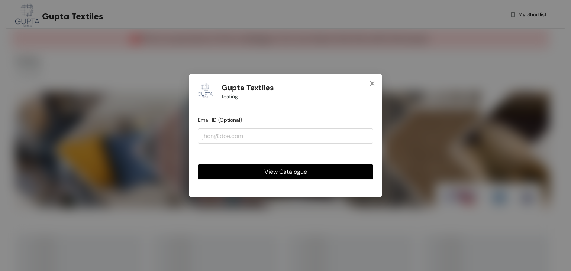
click at [370, 83] on icon "close" at bounding box center [372, 84] width 6 height 6
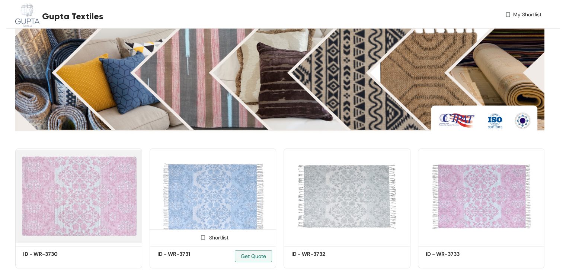
scroll to position [98, 0]
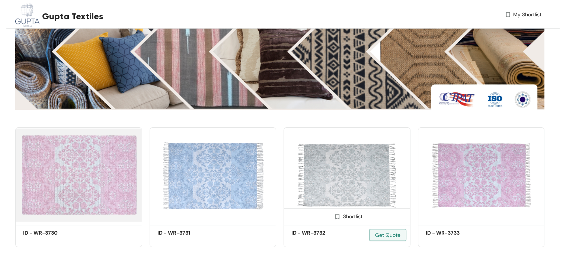
click at [330, 178] on img at bounding box center [346, 176] width 127 height 96
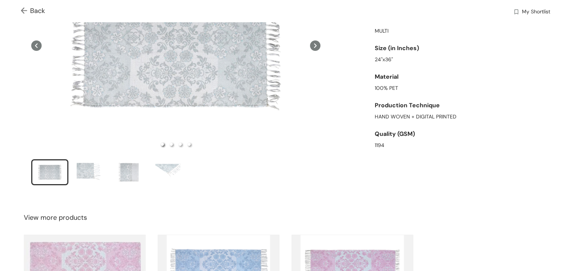
scroll to position [112, 0]
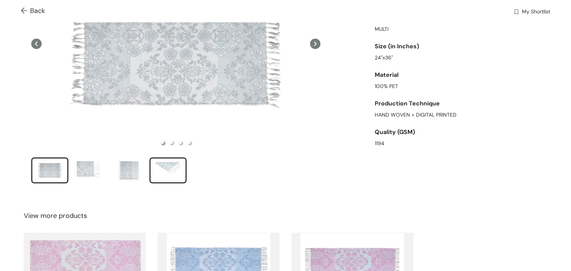
click at [165, 168] on div "slide item 4" at bounding box center [167, 171] width 33 height 22
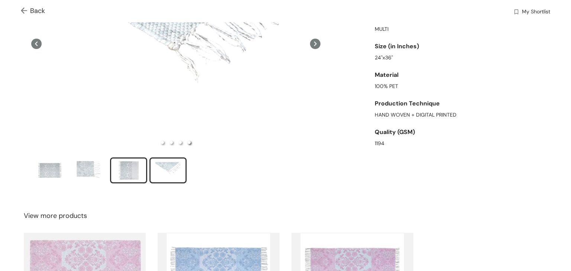
click at [120, 162] on div "slide item 3" at bounding box center [128, 171] width 33 height 22
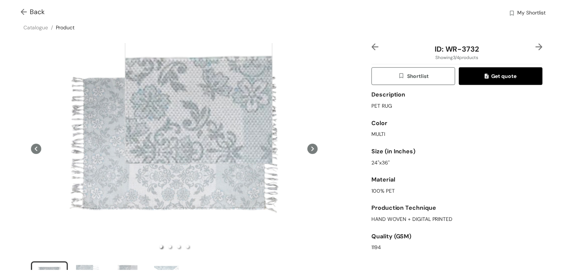
scroll to position [0, 0]
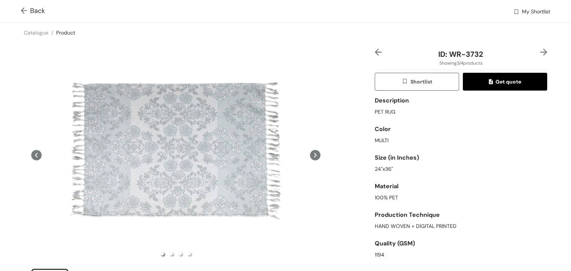
click at [310, 150] on icon at bounding box center [315, 155] width 10 height 10
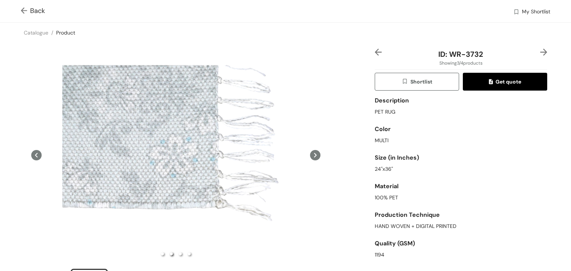
click at [310, 150] on icon at bounding box center [315, 155] width 10 height 10
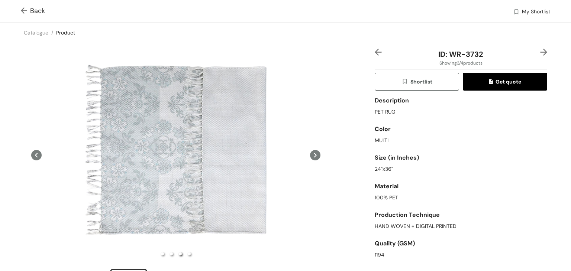
click at [310, 150] on icon at bounding box center [315, 155] width 10 height 10
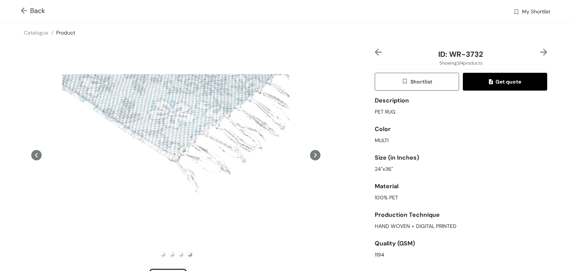
click at [310, 150] on icon at bounding box center [315, 155] width 10 height 10
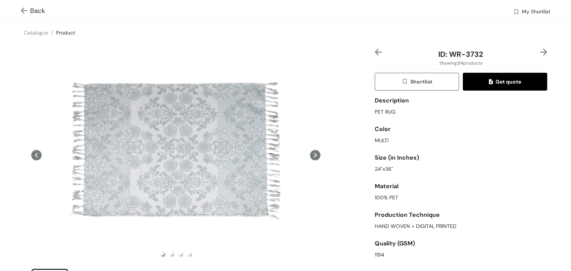
click at [310, 150] on icon at bounding box center [315, 155] width 10 height 10
